Goal: Task Accomplishment & Management: Use online tool/utility

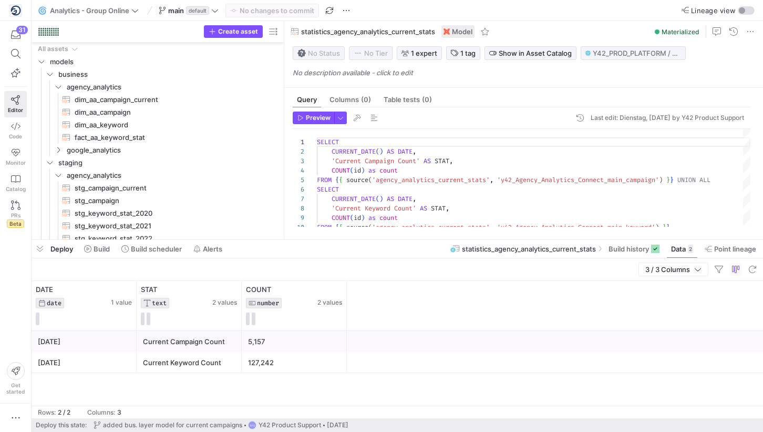
scroll to position [95, 0]
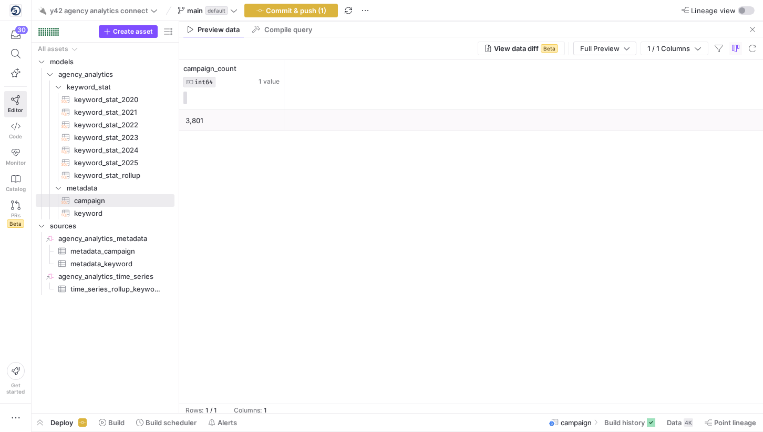
scroll to position [9, 117]
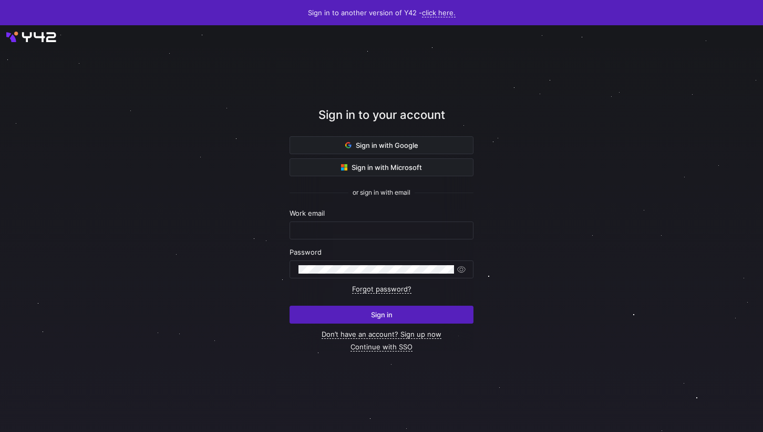
click at [460, 115] on div "Sign in to your account" at bounding box center [382, 121] width 184 height 30
click at [450, 141] on span at bounding box center [381, 145] width 183 height 17
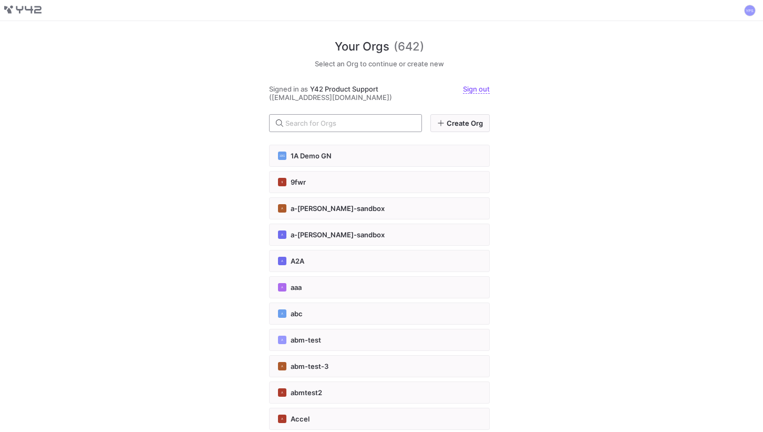
click at [385, 118] on div at bounding box center [350, 123] width 128 height 17
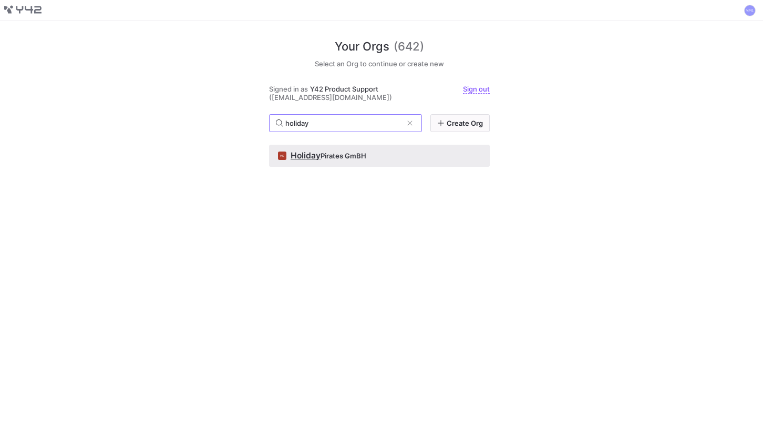
type input "holiday"
click at [331, 152] on span "Pirates GmBH" at bounding box center [344, 155] width 46 height 8
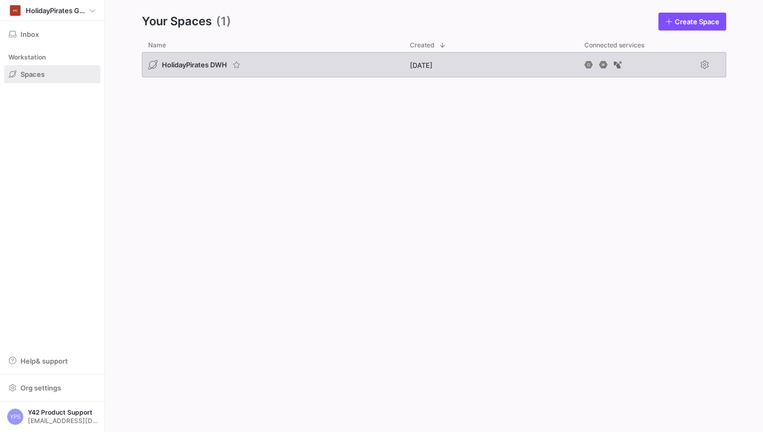
click at [284, 70] on div "HolidayPirates DWH" at bounding box center [273, 64] width 262 height 25
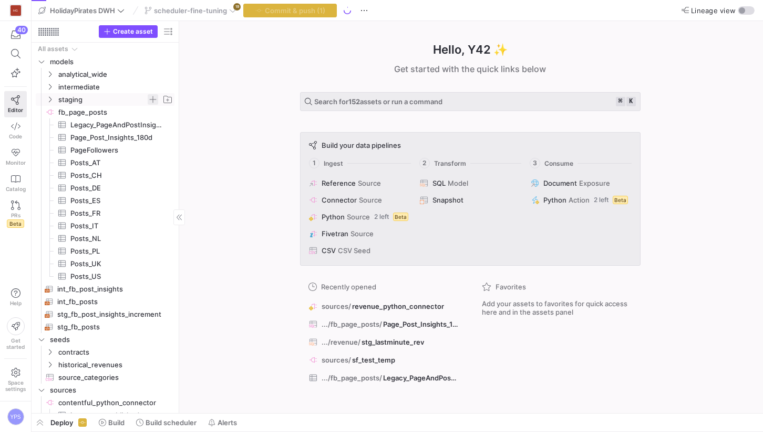
click at [152, 101] on span "Press SPACE to select this row." at bounding box center [153, 99] width 11 height 11
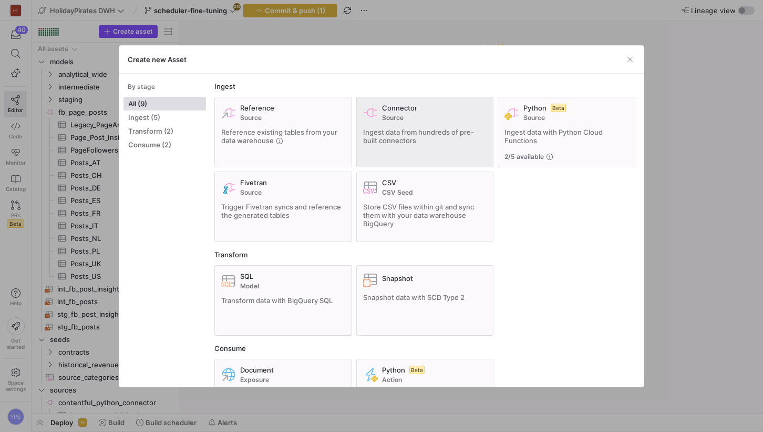
click at [403, 146] on div "Connector Source Ingest data from hundreds of pre-built connectors" at bounding box center [425, 132] width 124 height 57
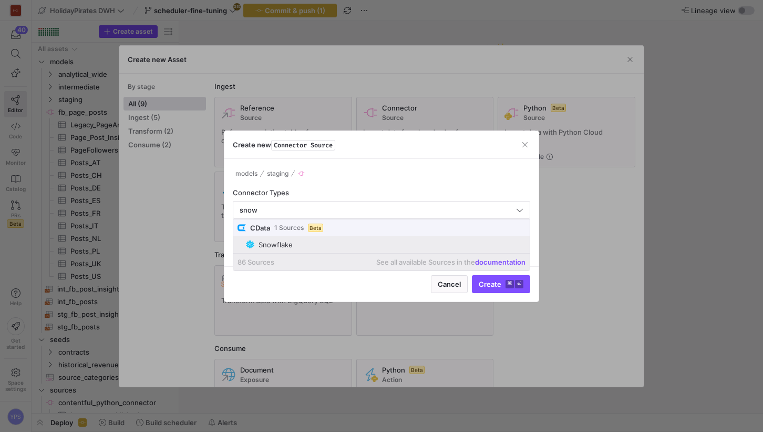
click at [362, 245] on span "Snowflake" at bounding box center [386, 244] width 280 height 8
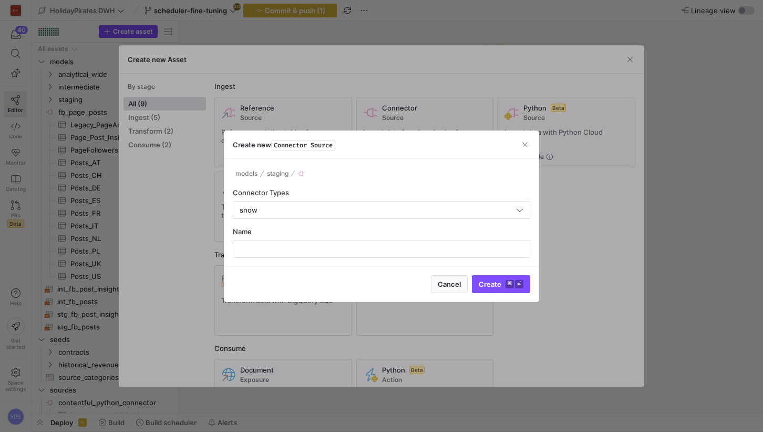
type input "Snowflake"
click at [460, 256] on div at bounding box center [382, 248] width 280 height 17
type input "test123"
click at [511, 285] on kbd "⌘" at bounding box center [510, 284] width 8 height 8
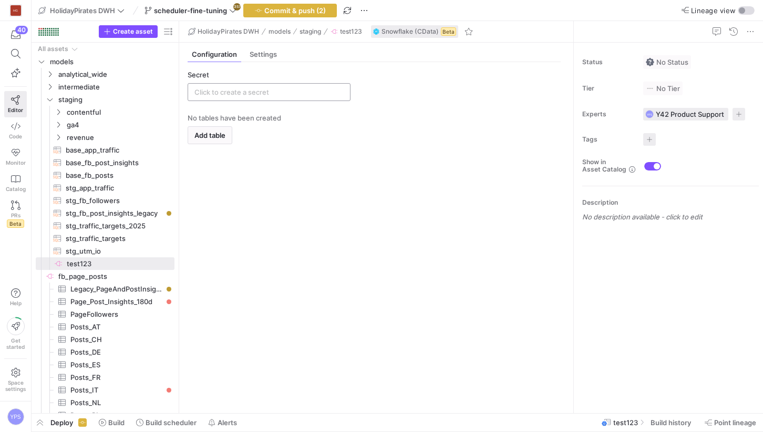
click at [253, 95] on input "text" at bounding box center [269, 92] width 149 height 8
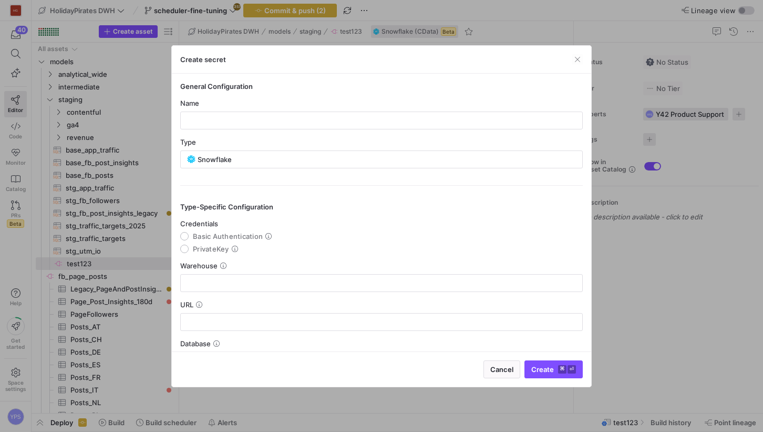
scroll to position [35, 0]
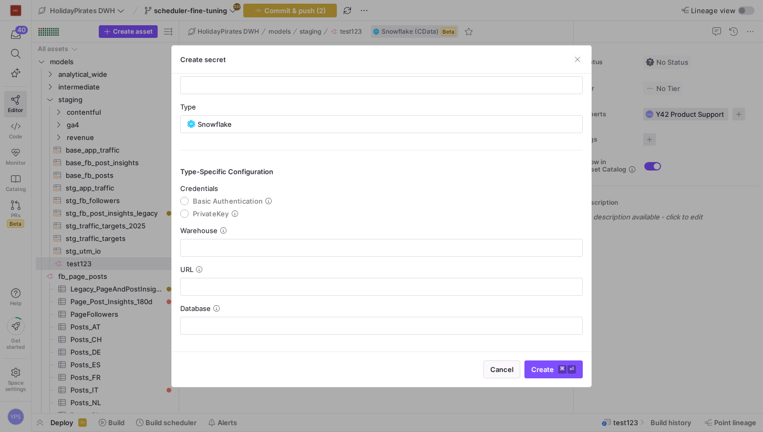
click at [216, 213] on span "PrivateKey" at bounding box center [211, 213] width 36 height 8
click at [189, 213] on input "PrivateKey" at bounding box center [184, 213] width 8 height 8
radio input "true"
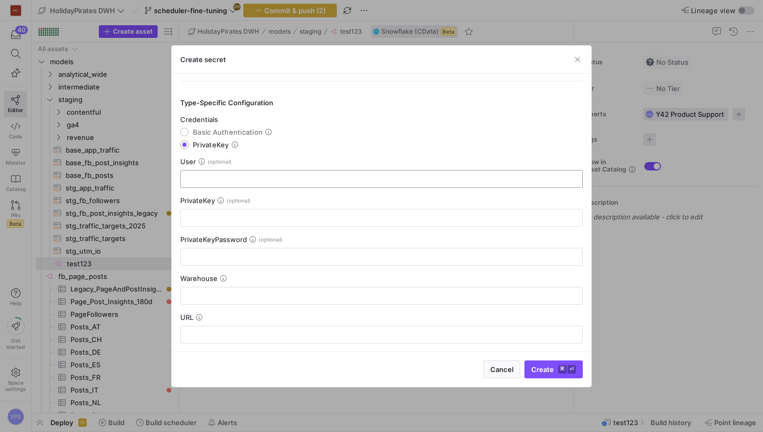
scroll to position [137, 0]
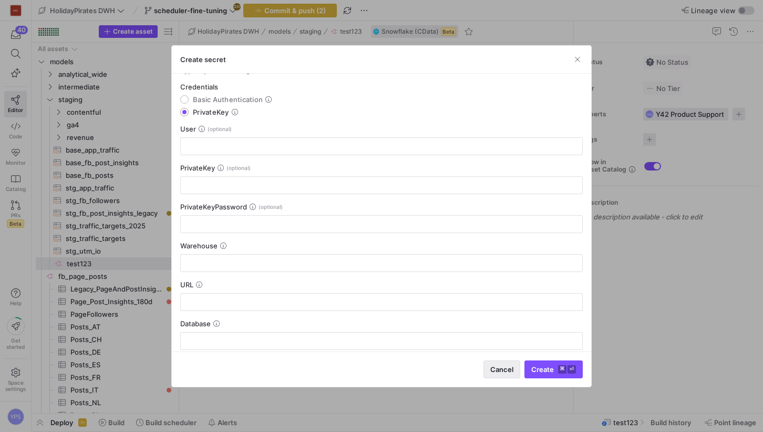
click at [510, 366] on span "Cancel" at bounding box center [502, 369] width 23 height 8
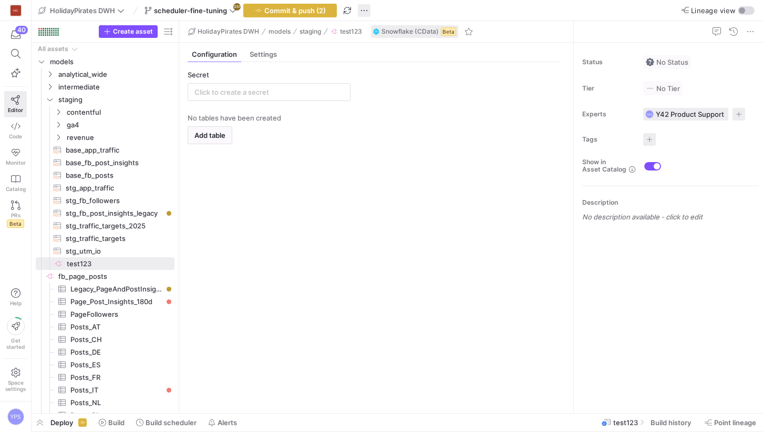
click at [362, 13] on span "button" at bounding box center [364, 10] width 13 height 13
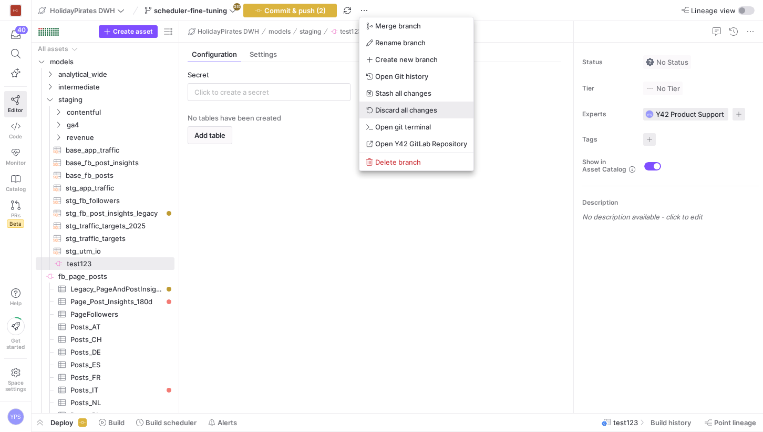
click at [419, 106] on span "Discard all changes" at bounding box center [406, 110] width 62 height 8
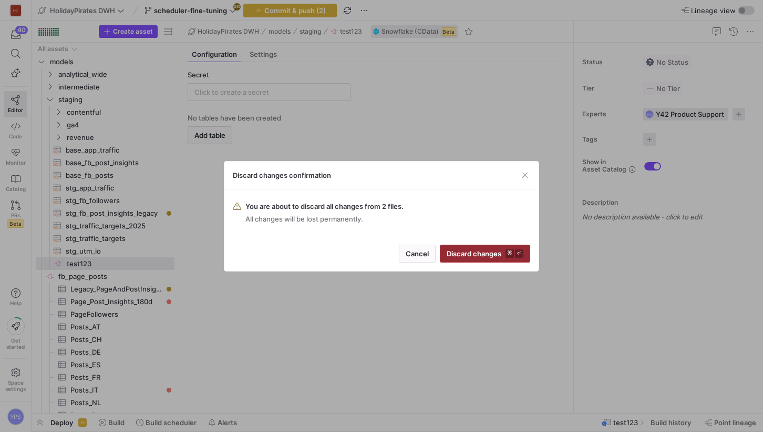
click at [486, 254] on span "Discard changes ⌘ ⏎" at bounding box center [485, 253] width 77 height 8
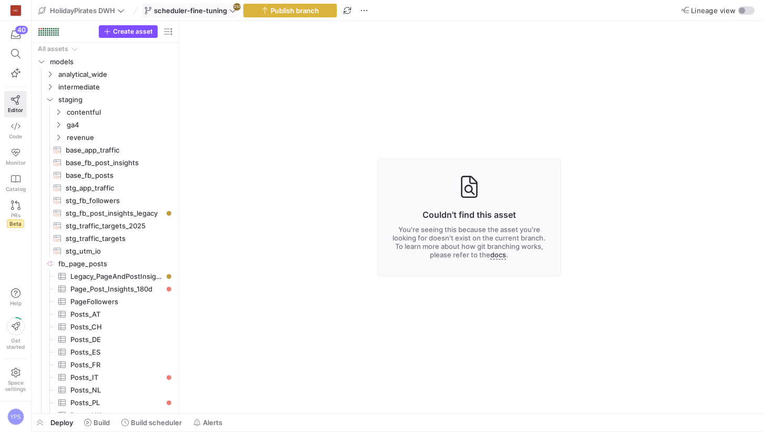
click at [238, 8] on span at bounding box center [190, 10] width 96 height 13
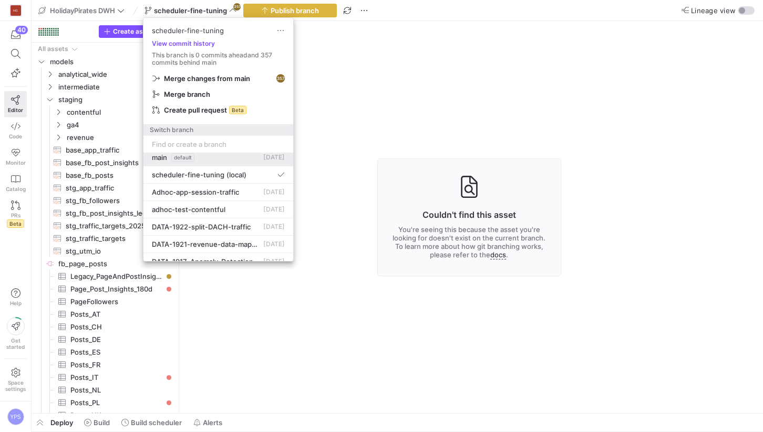
scroll to position [0, 0]
